Goal: Transaction & Acquisition: Purchase product/service

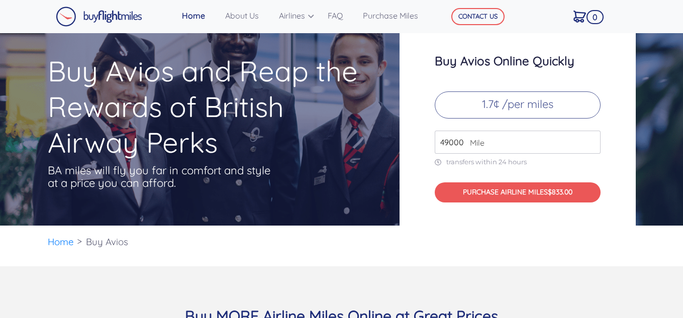
click at [465, 141] on span "Mile" at bounding box center [475, 143] width 20 height 12
drag, startPoint x: 439, startPoint y: 144, endPoint x: 473, endPoint y: 140, distance: 34.4
click at [473, 140] on div "49000 Mile" at bounding box center [518, 142] width 166 height 23
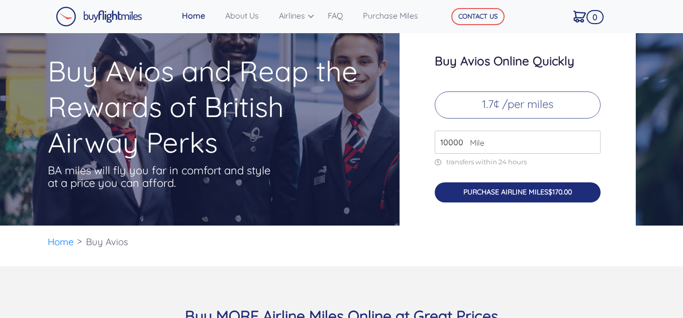
click at [479, 194] on button "PURCHASE AIRLINE MILES $170.00" at bounding box center [518, 193] width 166 height 21
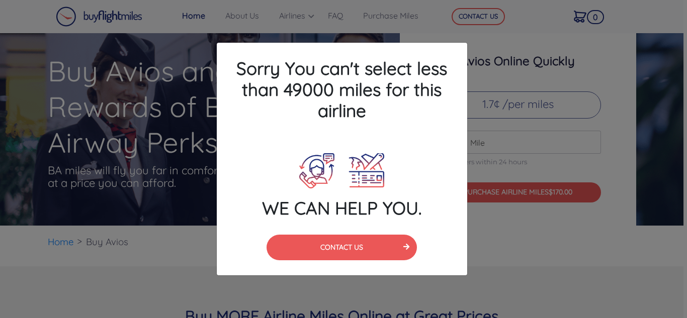
click at [492, 124] on div "Sorry You can't select less than 49000 miles for this airline WE CAN HELP YOU. …" at bounding box center [343, 159] width 687 height 318
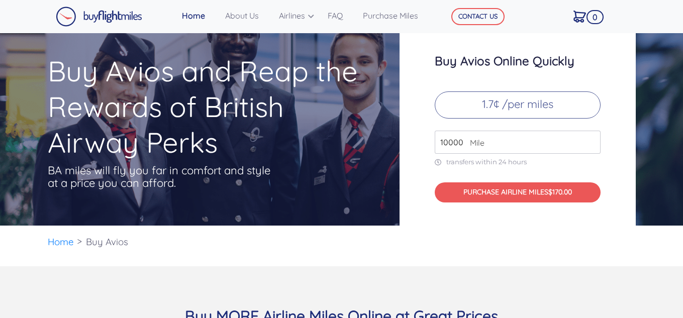
click at [461, 140] on input "10000" at bounding box center [518, 142] width 166 height 23
type input "1"
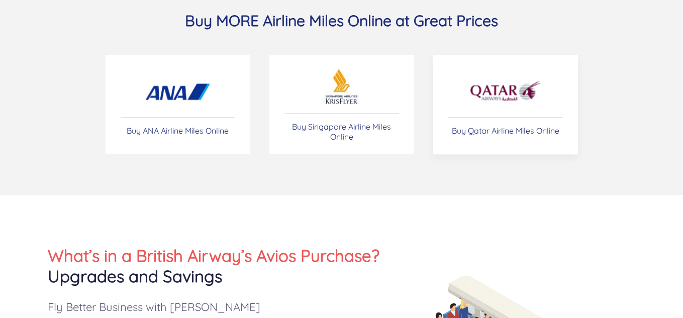
scroll to position [296, 0]
click at [467, 109] on link "Buy Qatar Airline Miles Online" at bounding box center [506, 104] width 146 height 101
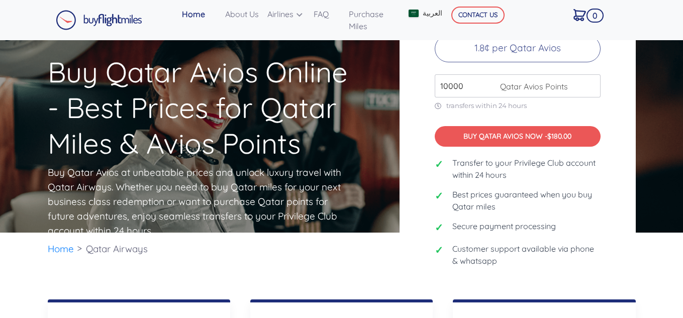
click at [464, 85] on input "10000" at bounding box center [518, 85] width 166 height 23
type input "1"
type input "5"
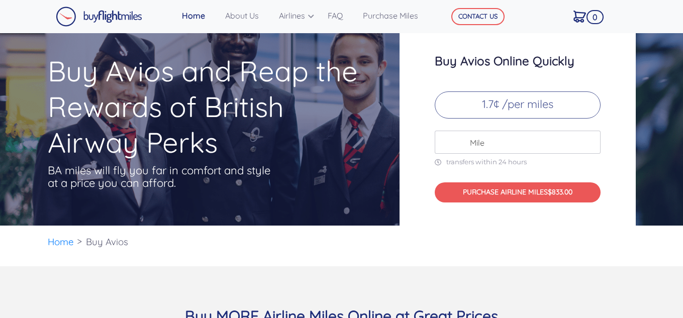
scroll to position [296, 0]
